Goal: Information Seeking & Learning: Find specific page/section

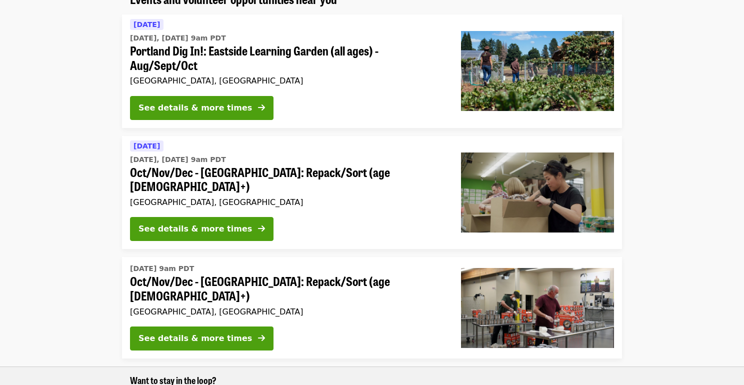
scroll to position [96, 0]
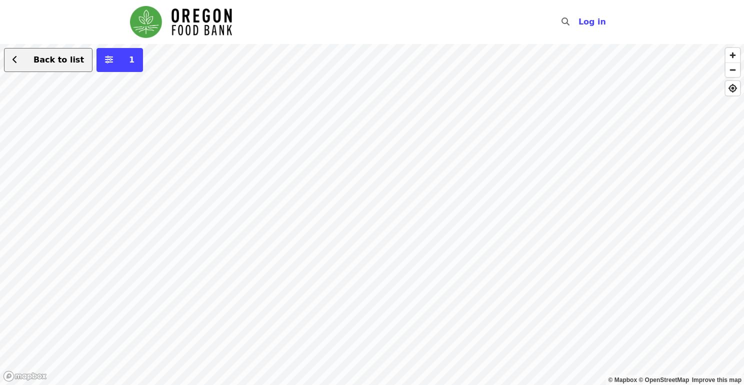
click at [62, 64] on span "Back to list" at bounding box center [53, 60] width 60 height 12
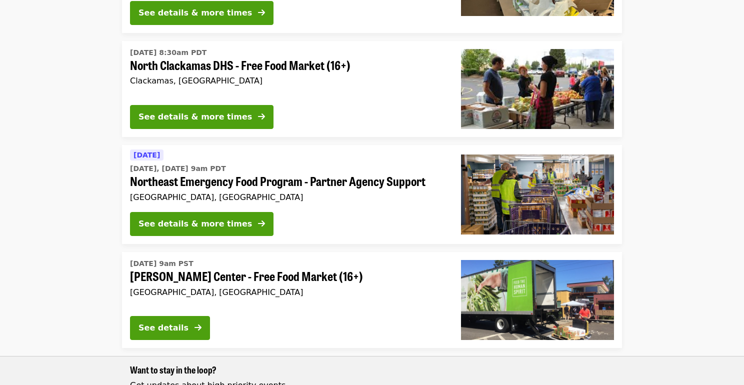
scroll to position [489, 0]
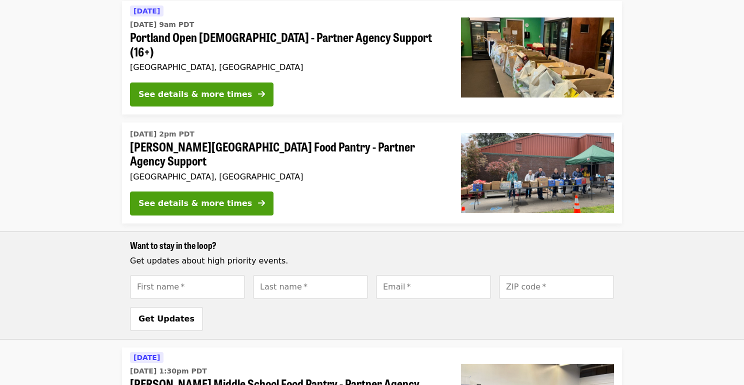
scroll to position [227, 0]
